Goal: Information Seeking & Learning: Learn about a topic

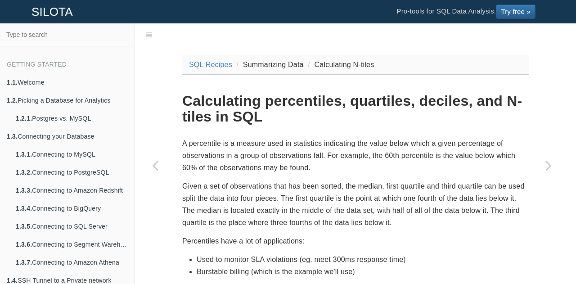
scroll to position [22, 0]
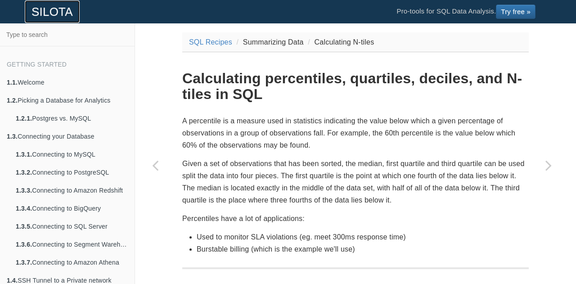
click at [67, 5] on link "SILOTA" at bounding box center [52, 11] width 55 height 22
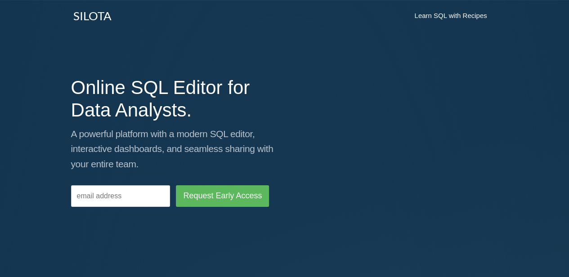
click at [429, 18] on link "Learn SQL with Recipes" at bounding box center [450, 15] width 90 height 22
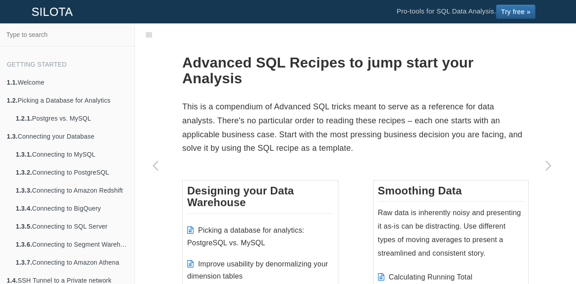
scroll to position [22, 0]
